Goal: Download file/media

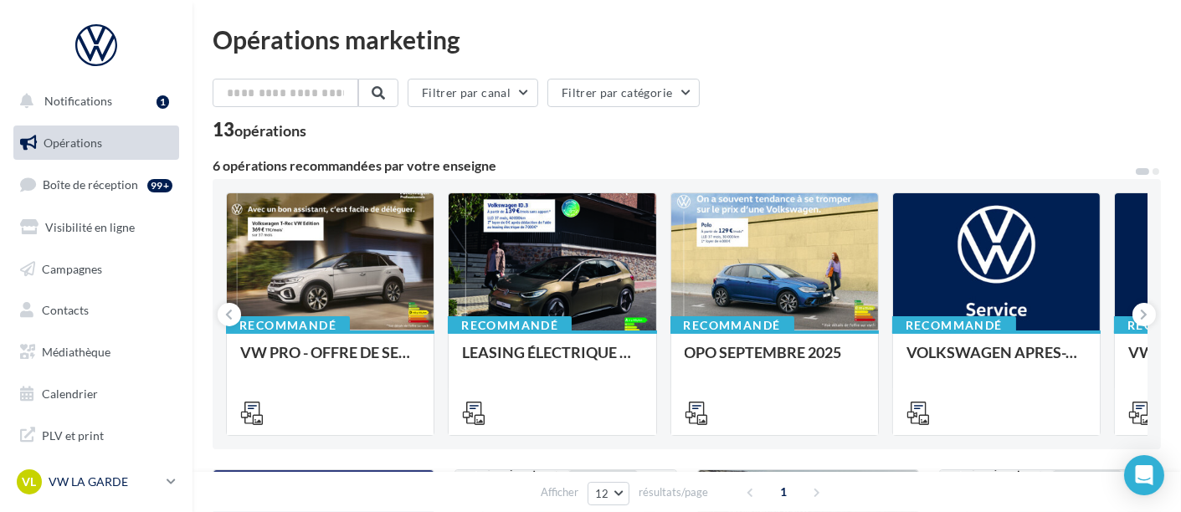
click at [116, 486] on p "VW LA GARDE" at bounding box center [104, 482] width 111 height 17
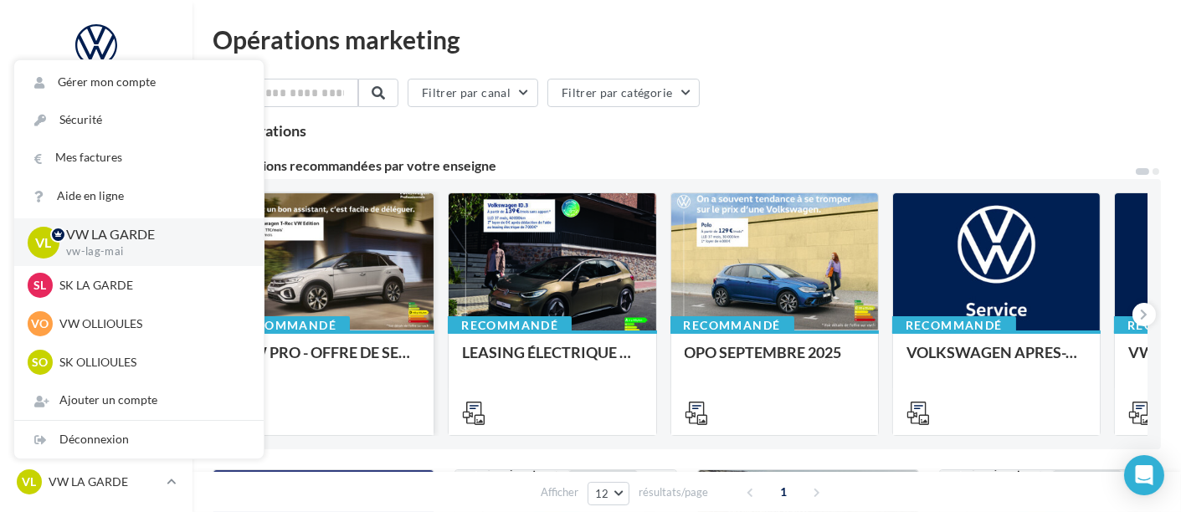
click at [375, 279] on div at bounding box center [330, 262] width 207 height 139
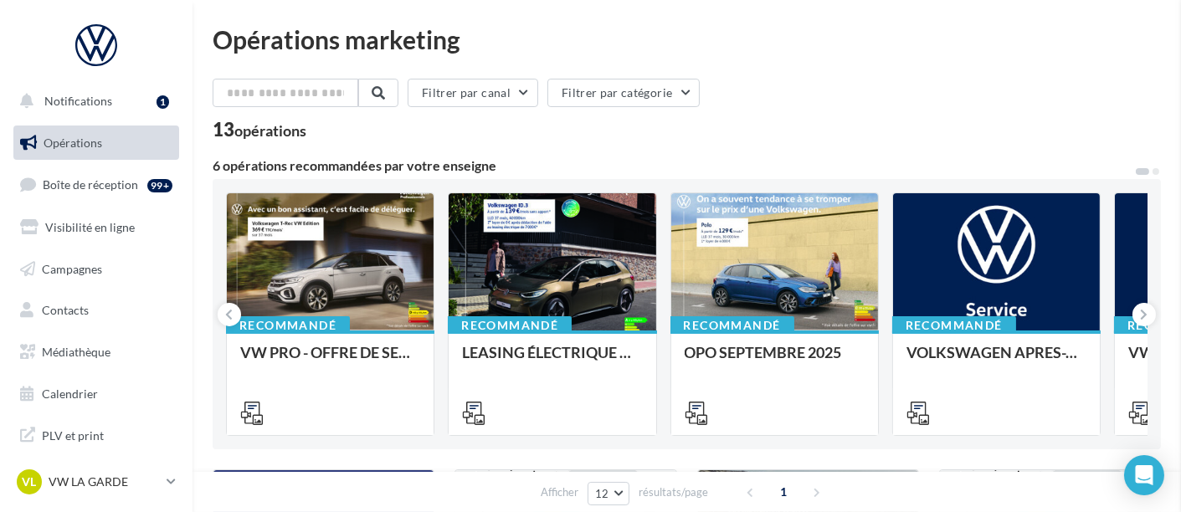
click at [79, 356] on span "Médiathèque" at bounding box center [76, 352] width 69 height 14
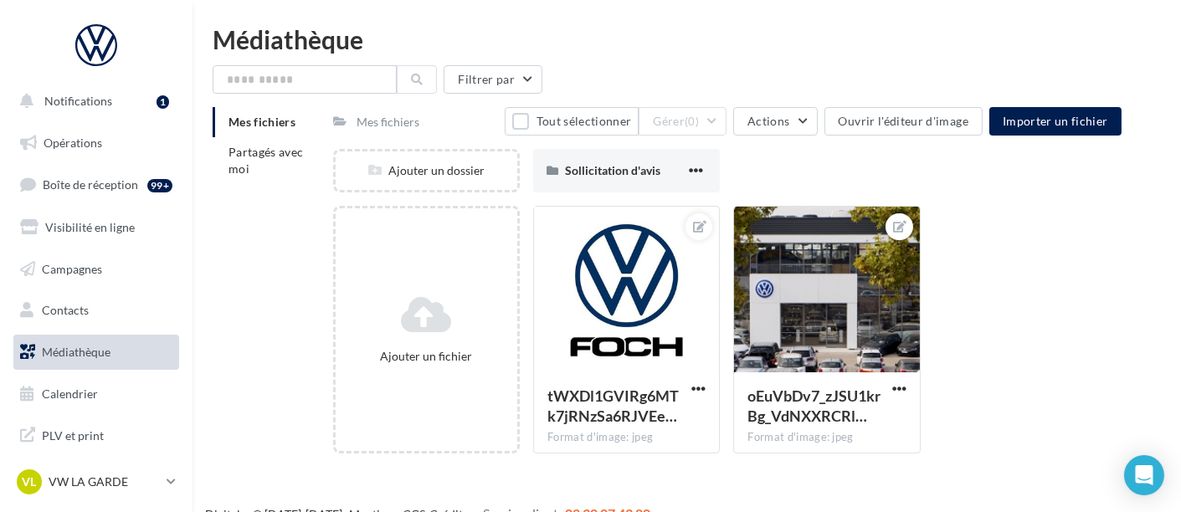
click at [258, 184] on div "Mes fichiers Partagés avec moi" at bounding box center [273, 152] width 120 height 90
click at [263, 166] on span "Partagés avec moi" at bounding box center [265, 160] width 75 height 31
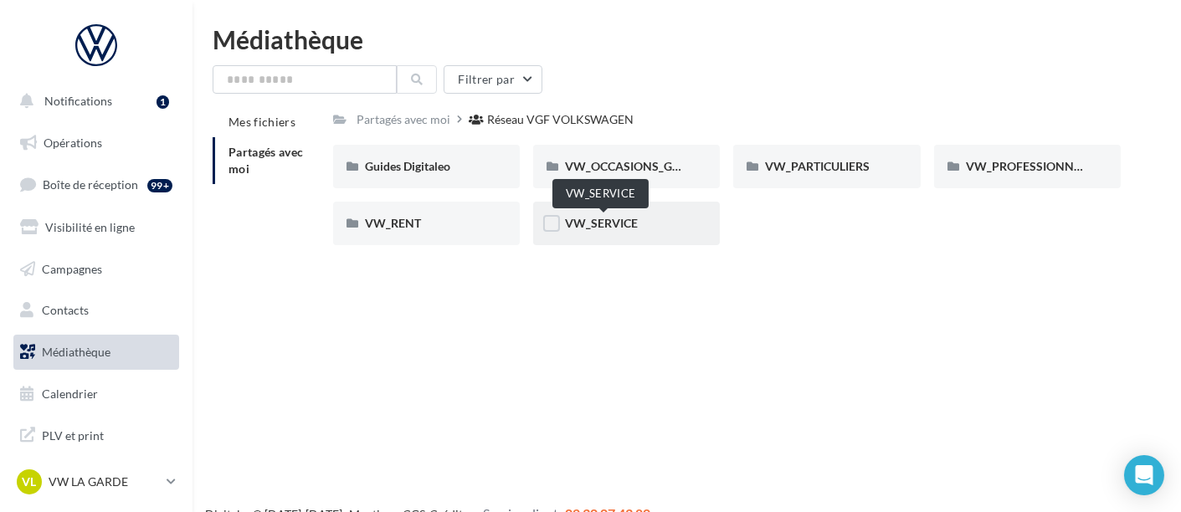
click at [614, 222] on span "VW_SERVICE" at bounding box center [601, 223] width 73 height 14
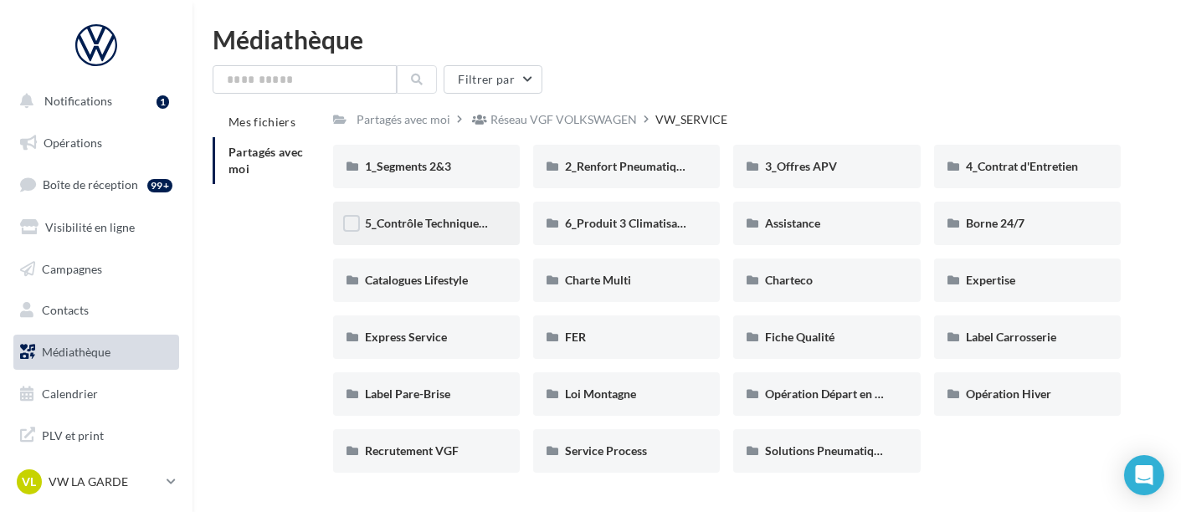
click at [492, 220] on div "5_Contrôle Technique offert" at bounding box center [426, 224] width 187 height 44
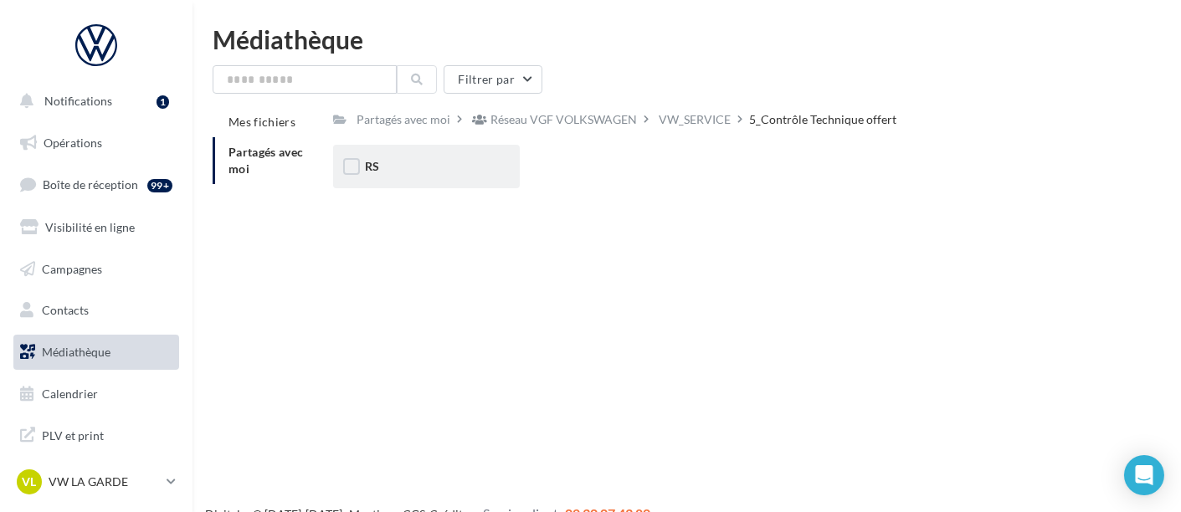
click at [438, 160] on div "RS" at bounding box center [426, 166] width 123 height 17
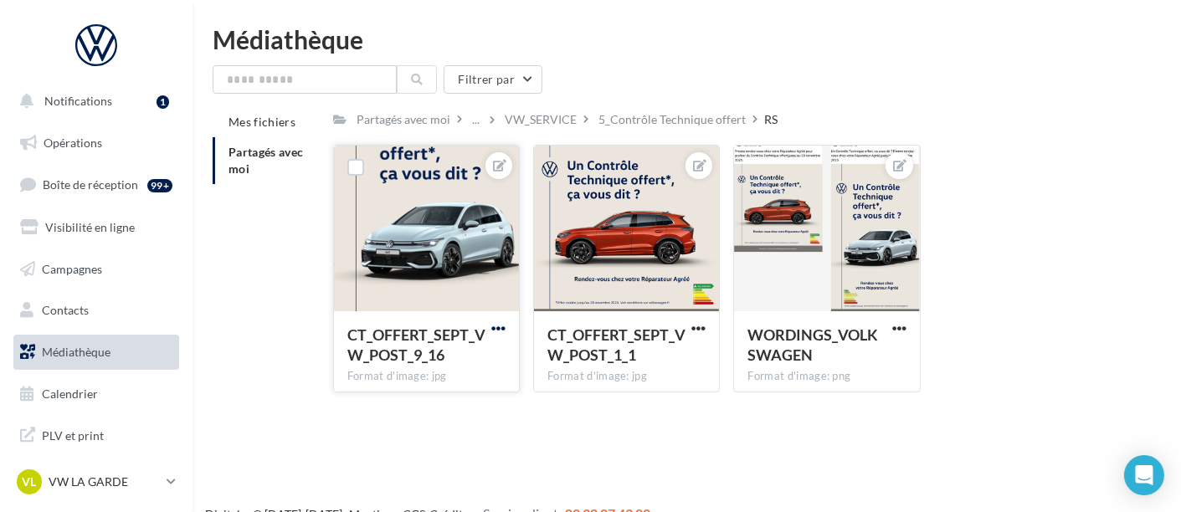
click at [500, 325] on span "button" at bounding box center [498, 328] width 14 height 14
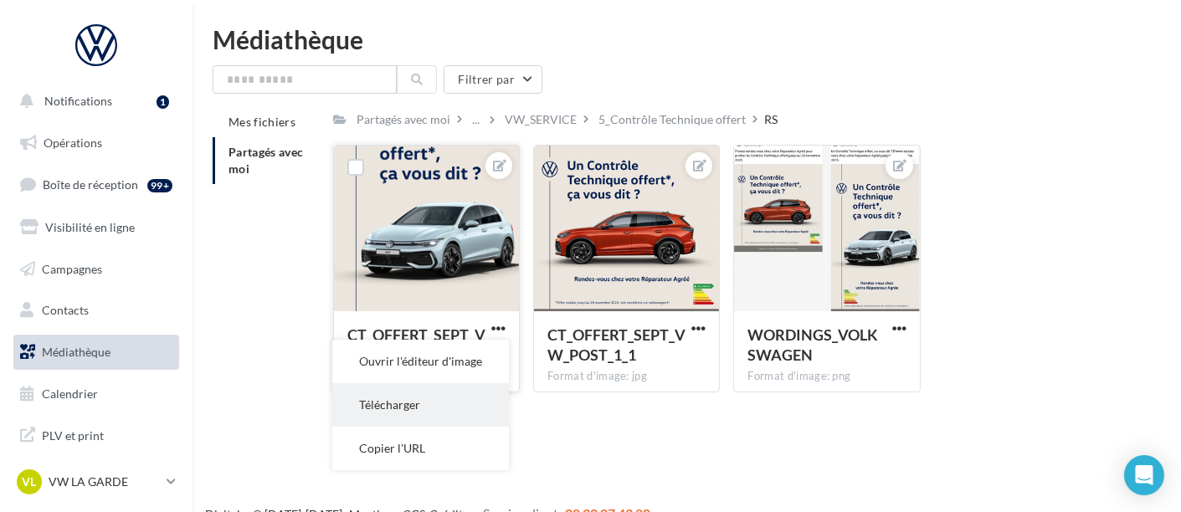
click at [451, 405] on button "Télécharger" at bounding box center [420, 405] width 177 height 44
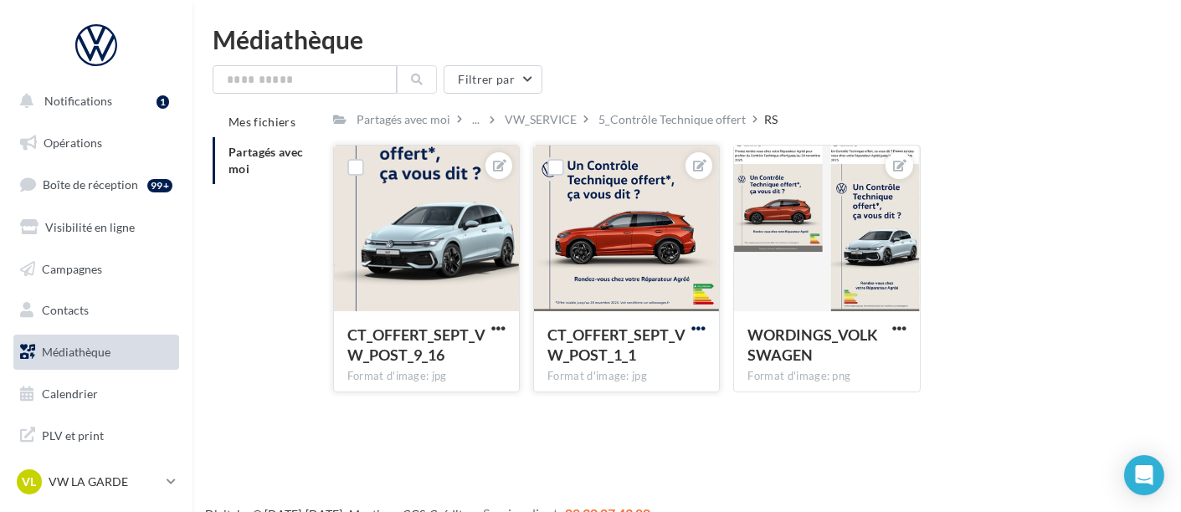
click at [703, 324] on span "button" at bounding box center [698, 328] width 14 height 14
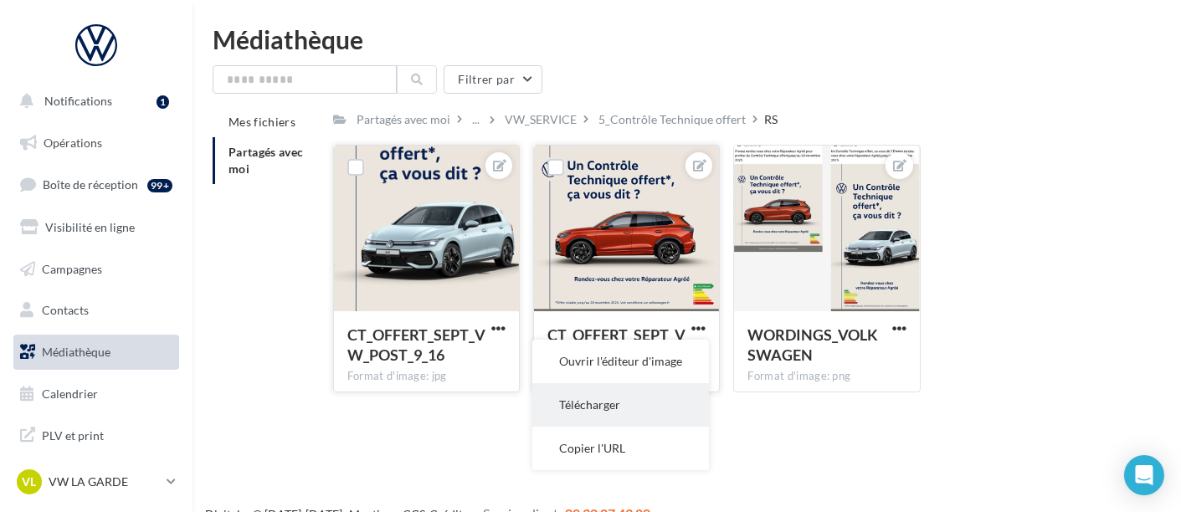
click at [642, 415] on button "Télécharger" at bounding box center [620, 405] width 177 height 44
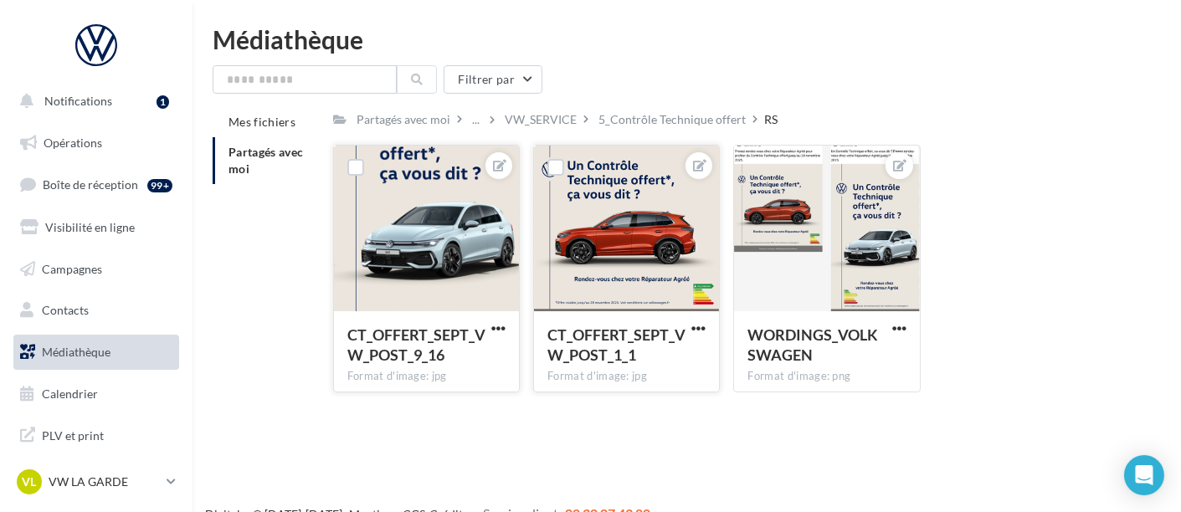
click at [118, 499] on div "VL VW LA GARDE vw-lag-mai" at bounding box center [96, 489] width 192 height 46
click at [117, 477] on p "VW LA GARDE" at bounding box center [104, 482] width 111 height 17
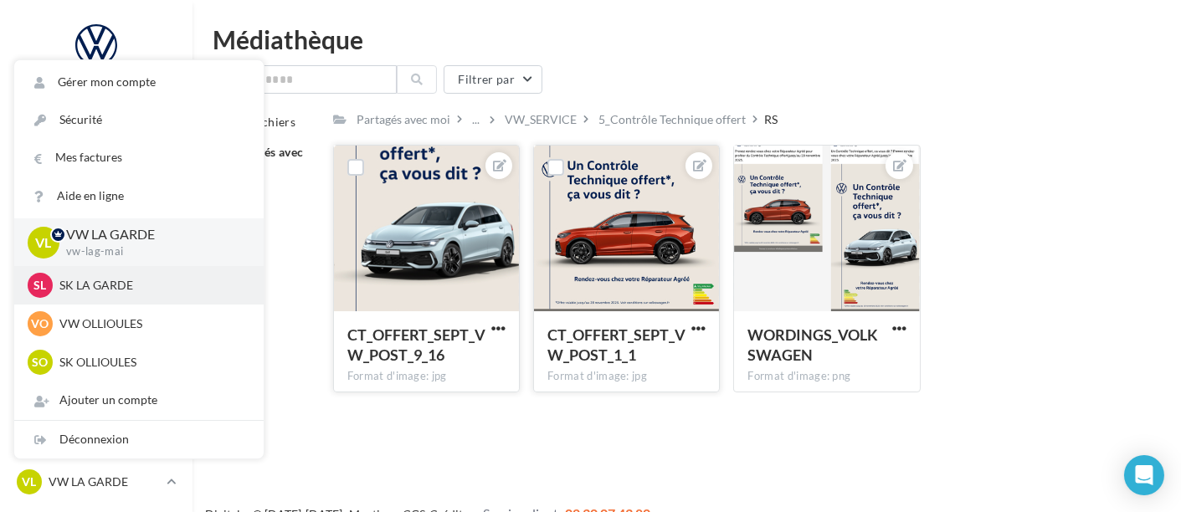
click at [154, 285] on p "SK LA GARDE" at bounding box center [151, 285] width 184 height 17
